Goal: Transaction & Acquisition: Purchase product/service

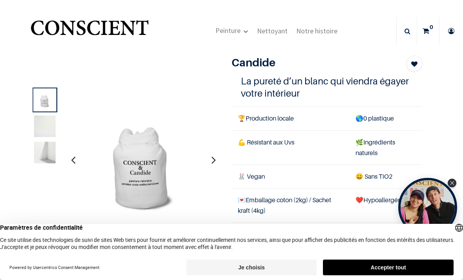
click at [394, 267] on button "Accepter tout" at bounding box center [388, 267] width 131 height 16
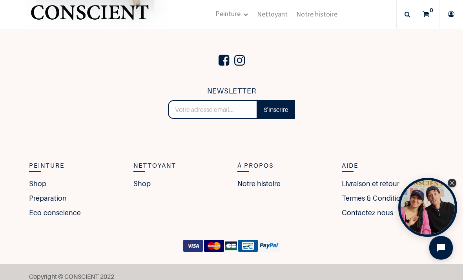
scroll to position [1709, 0]
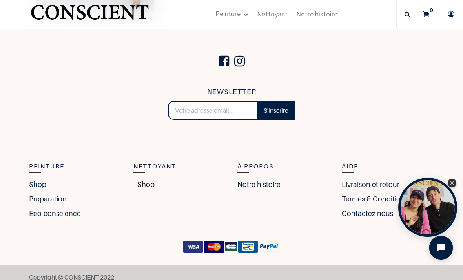
click at [135, 179] on link "Shop" at bounding box center [143, 184] width 21 height 11
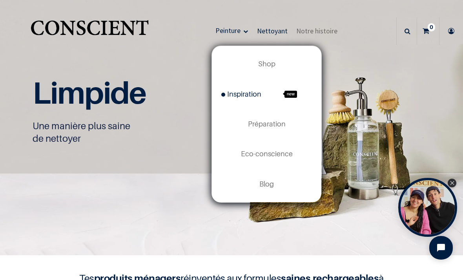
click at [242, 91] on span "Inspiration" at bounding box center [241, 94] width 40 height 8
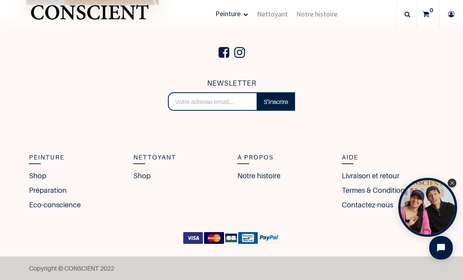
scroll to position [1674, 0]
click at [284, 14] on span "Nettoyant" at bounding box center [272, 13] width 31 height 9
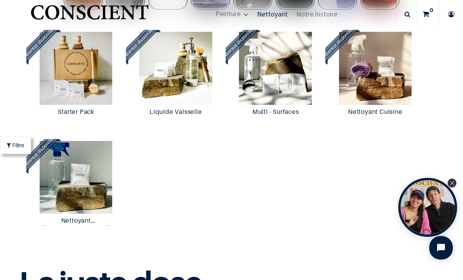
scroll to position [640, 0]
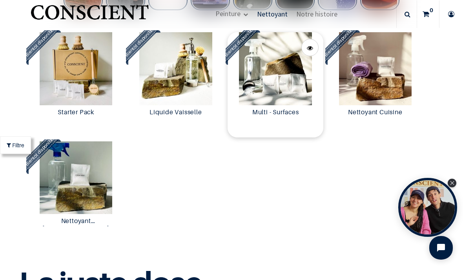
click at [286, 104] on img at bounding box center [275, 68] width 96 height 73
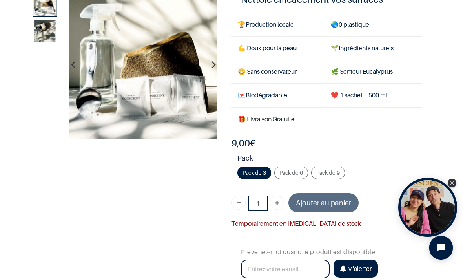
scroll to position [49, 0]
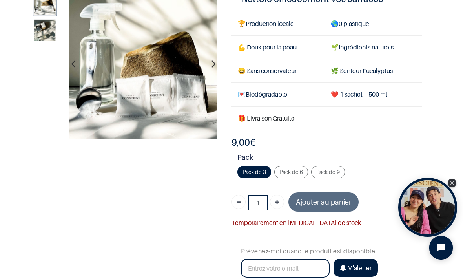
click at [295, 169] on span "Pack de 6" at bounding box center [291, 171] width 24 height 7
click at [0, 0] on input "Pack de 6 + 9,00 €" at bounding box center [0, 0] width 0 height 0
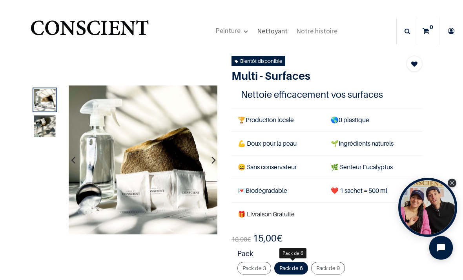
click at [270, 29] on span "Nettoyant" at bounding box center [272, 30] width 31 height 9
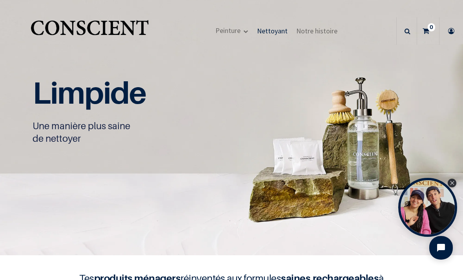
scroll to position [0, 0]
